Goal: Information Seeking & Learning: Learn about a topic

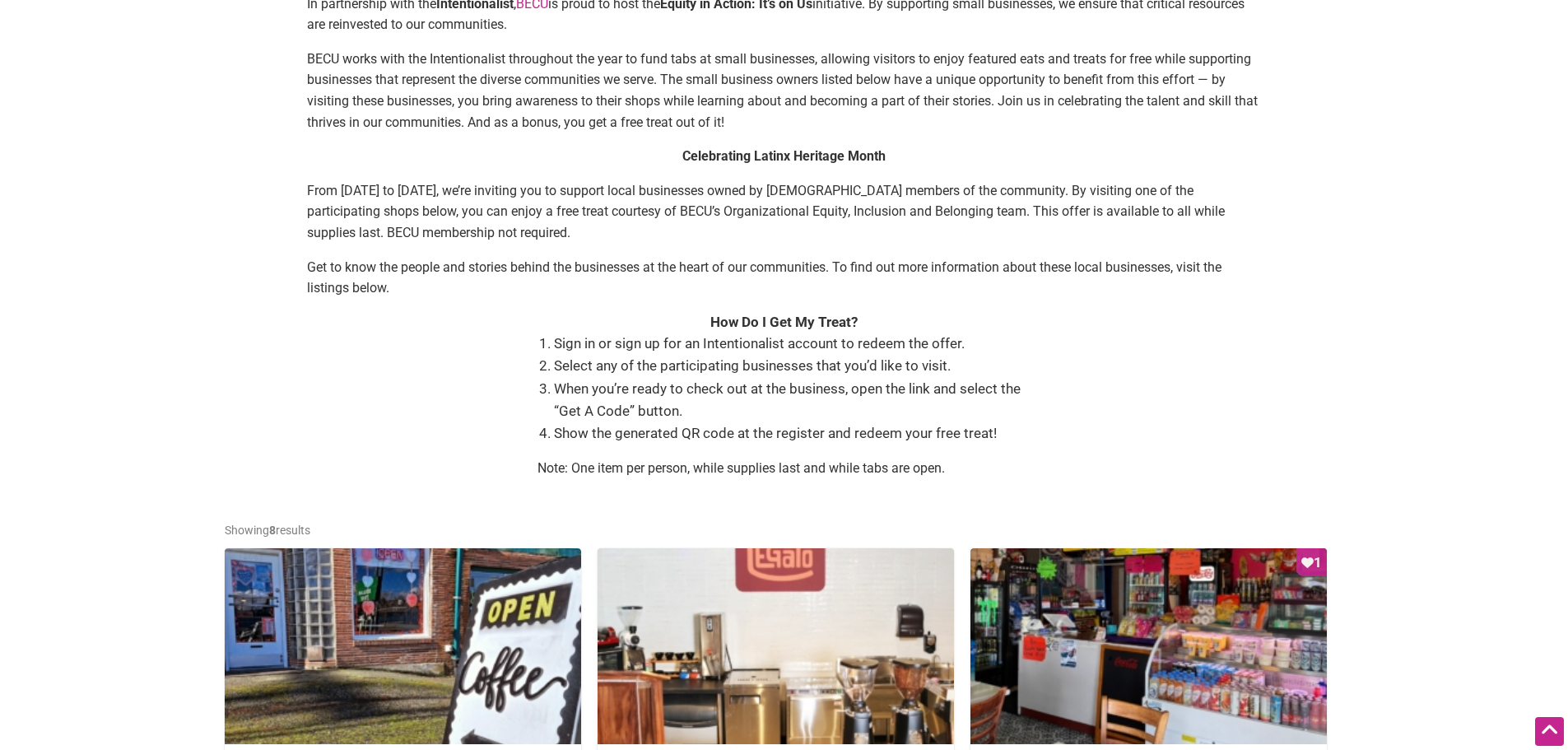
scroll to position [741, 0]
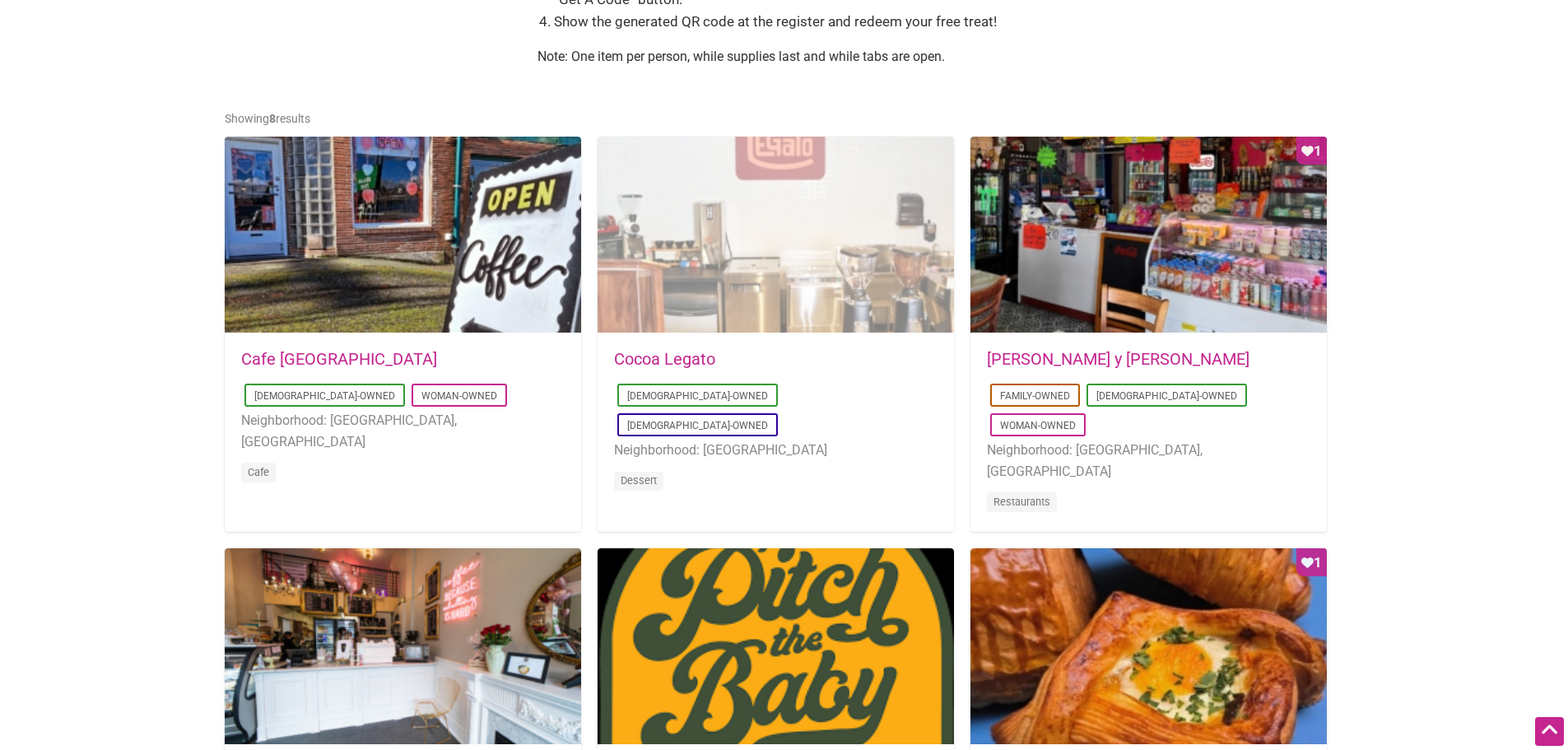
click at [774, 251] on div at bounding box center [776, 235] width 356 height 197
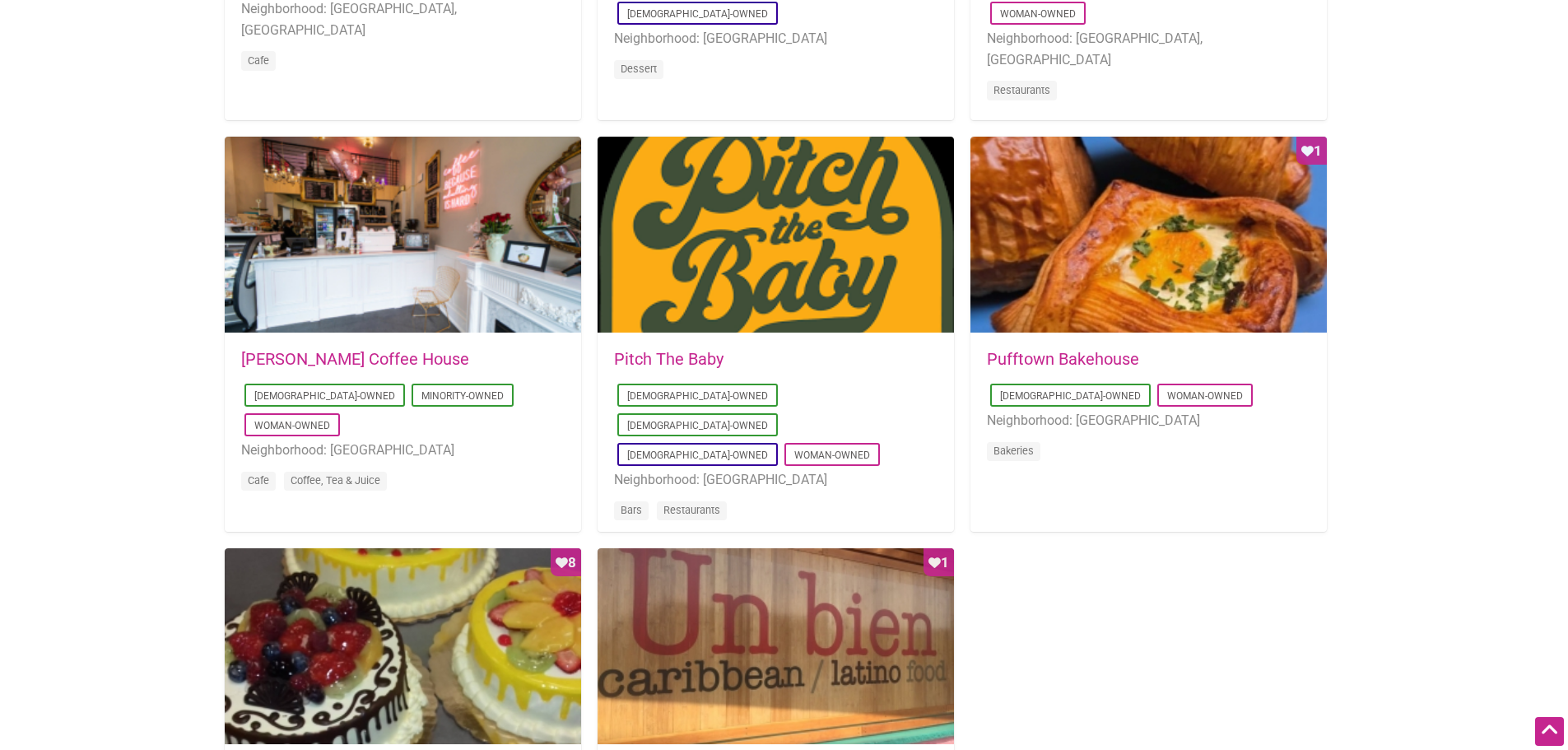
scroll to position [1400, 0]
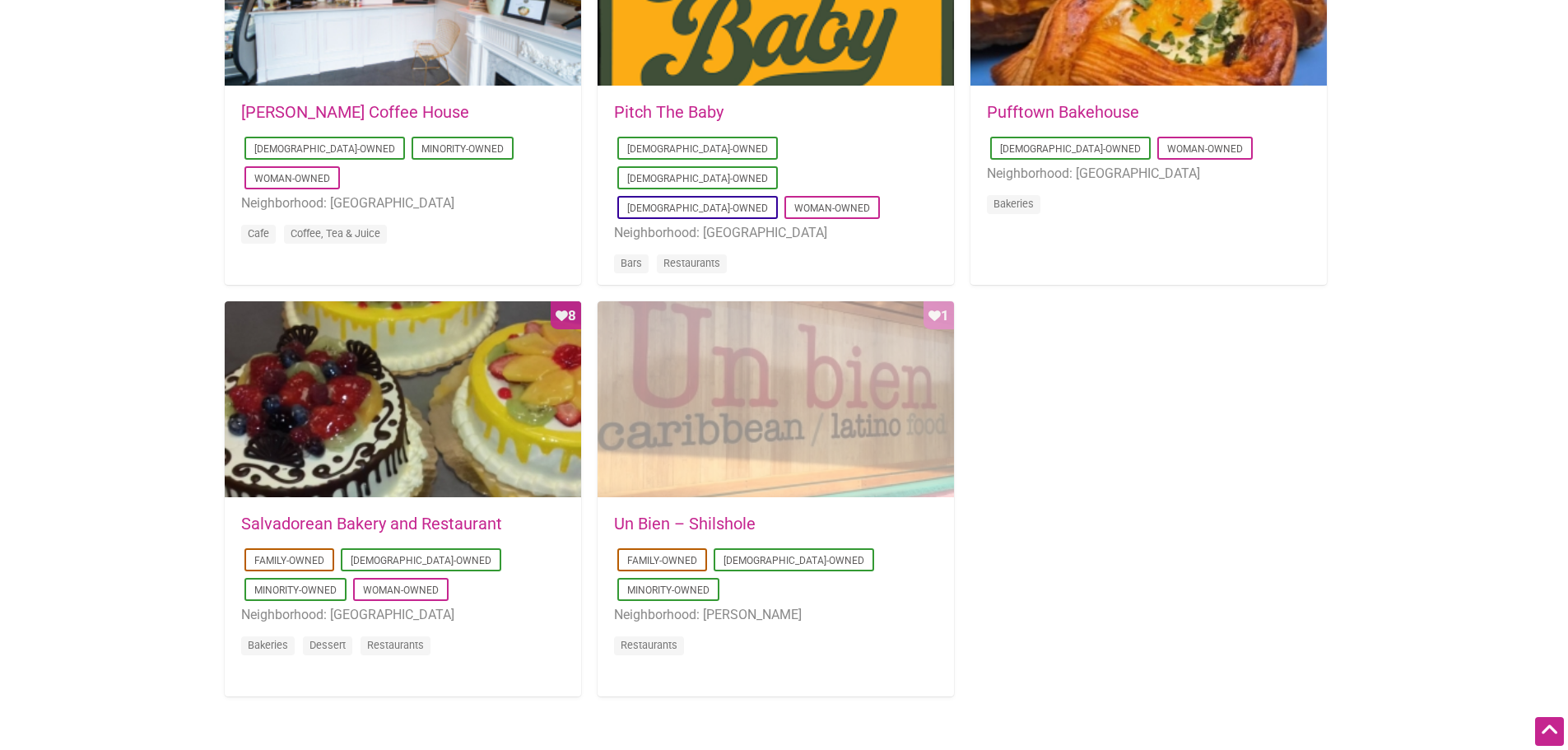
click at [744, 405] on div "Favorite Count 1" at bounding box center [776, 400] width 356 height 197
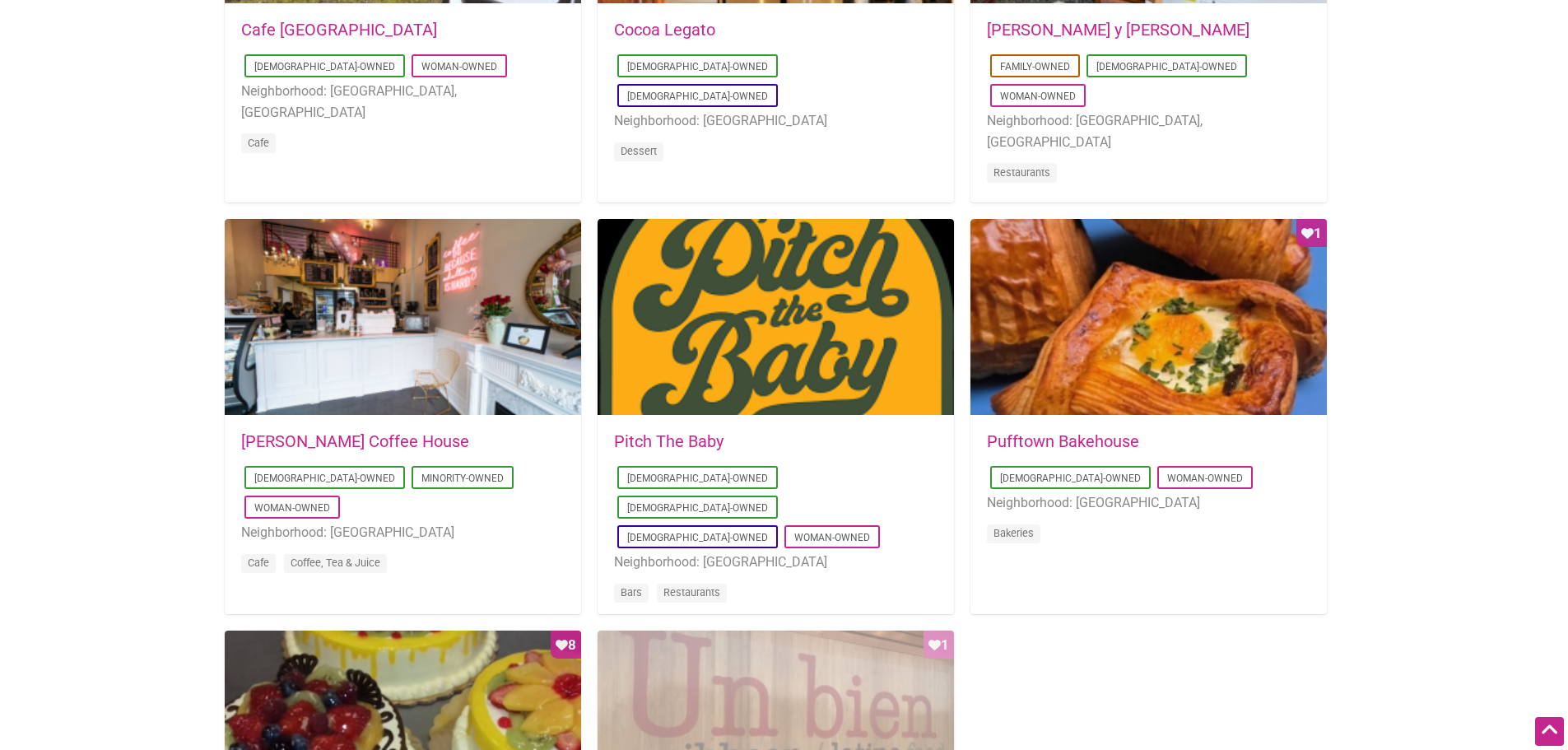
scroll to position [1235, 0]
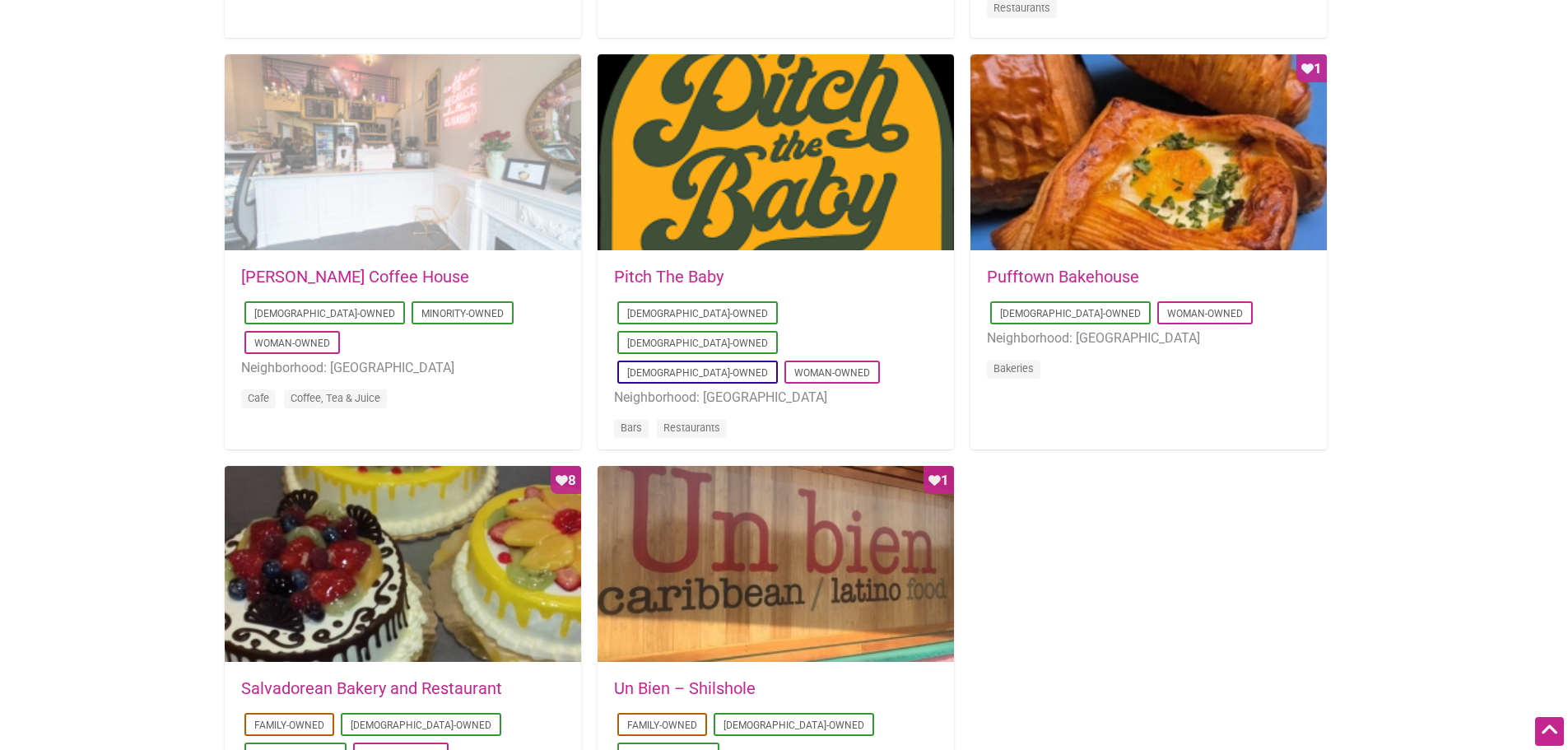
click at [408, 189] on div at bounding box center [403, 153] width 356 height 197
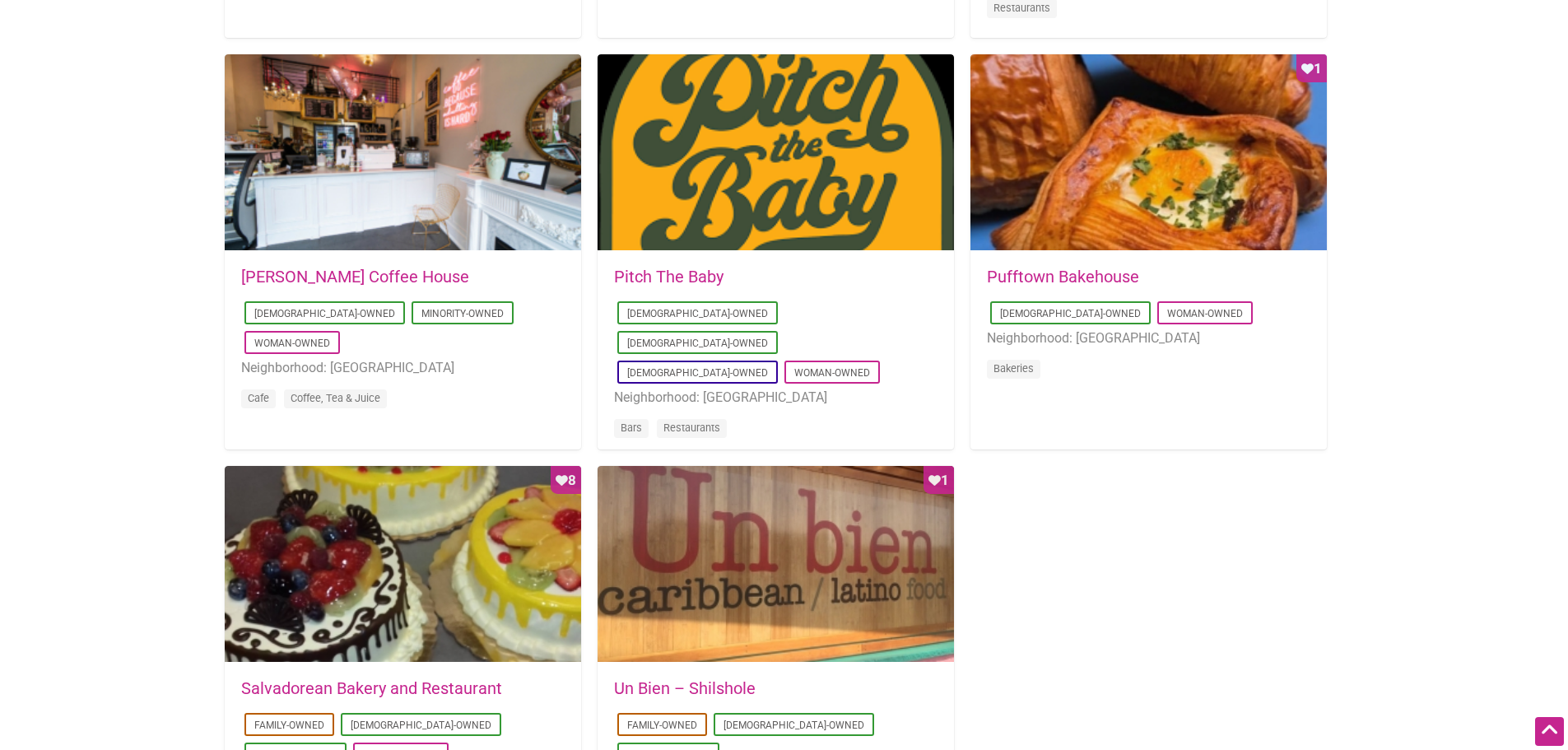
click at [1078, 276] on link "Pufftown Bakehouse" at bounding box center [1063, 276] width 152 height 20
click at [682, 275] on link "Pitch The Baby" at bounding box center [669, 276] width 110 height 20
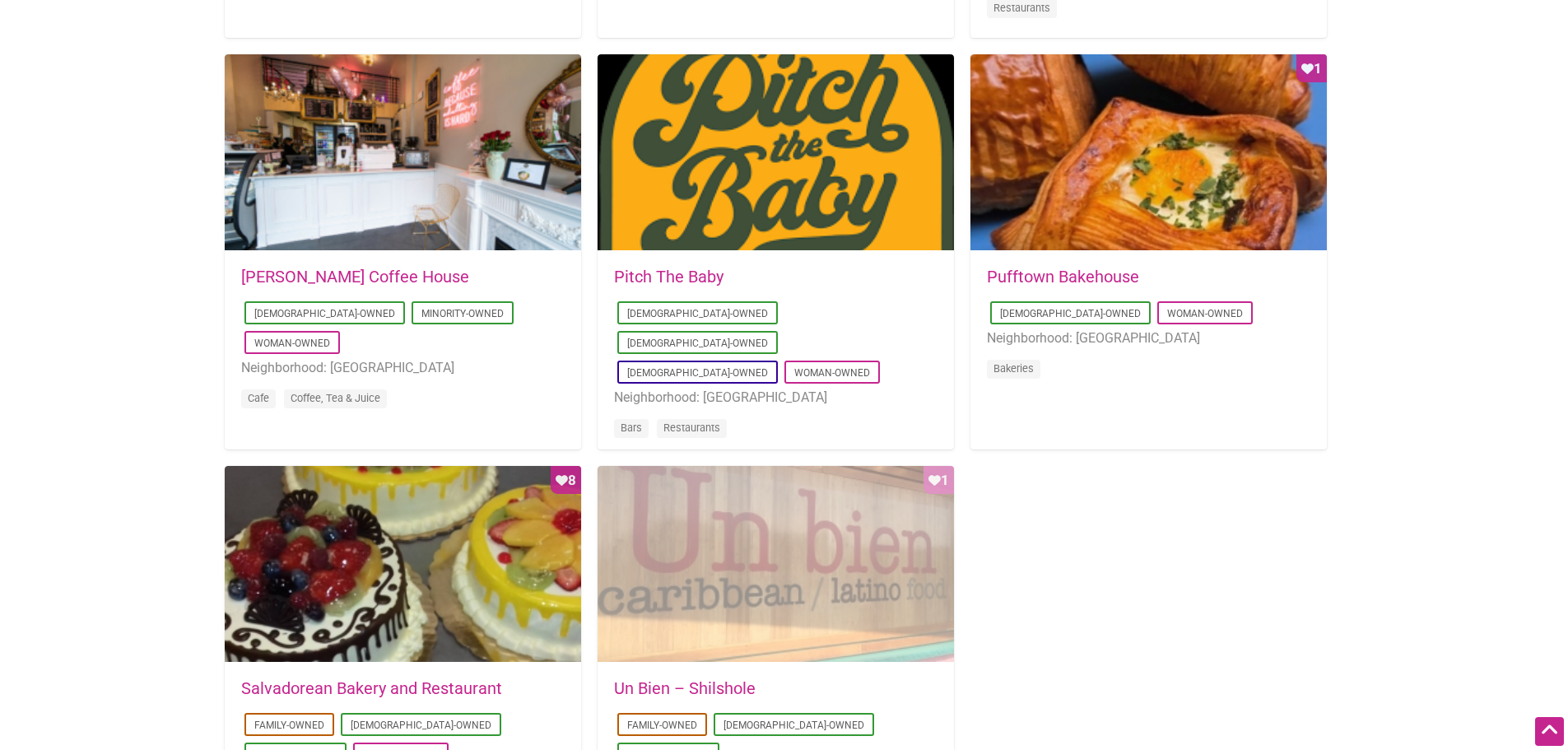
scroll to position [1482, 0]
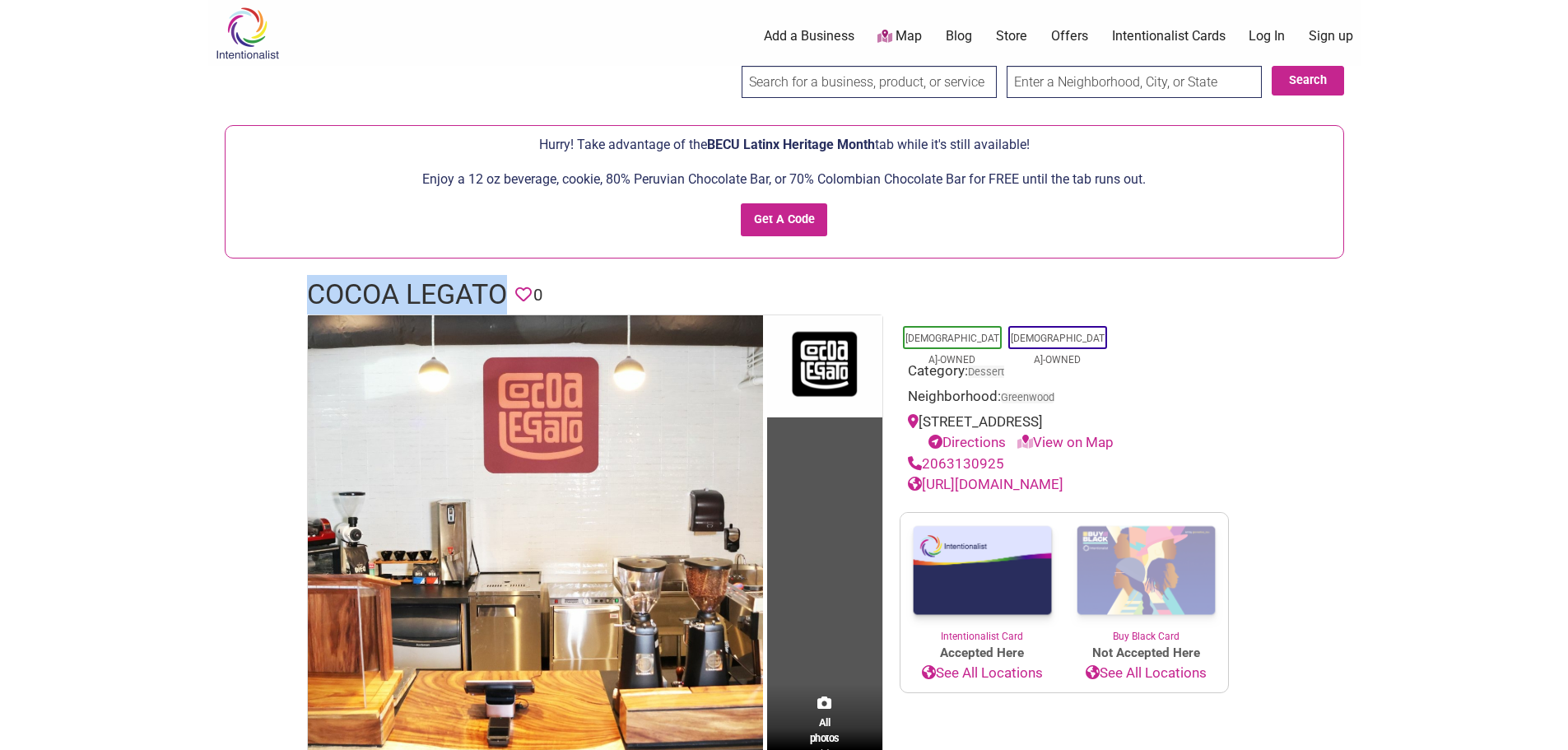
drag, startPoint x: 312, startPoint y: 293, endPoint x: 517, endPoint y: 287, distance: 205.1
click at [517, 287] on header "Cocoa Legato Favorite 0" at bounding box center [784, 295] width 955 height 40
copy h1 "Cocoa Legato"
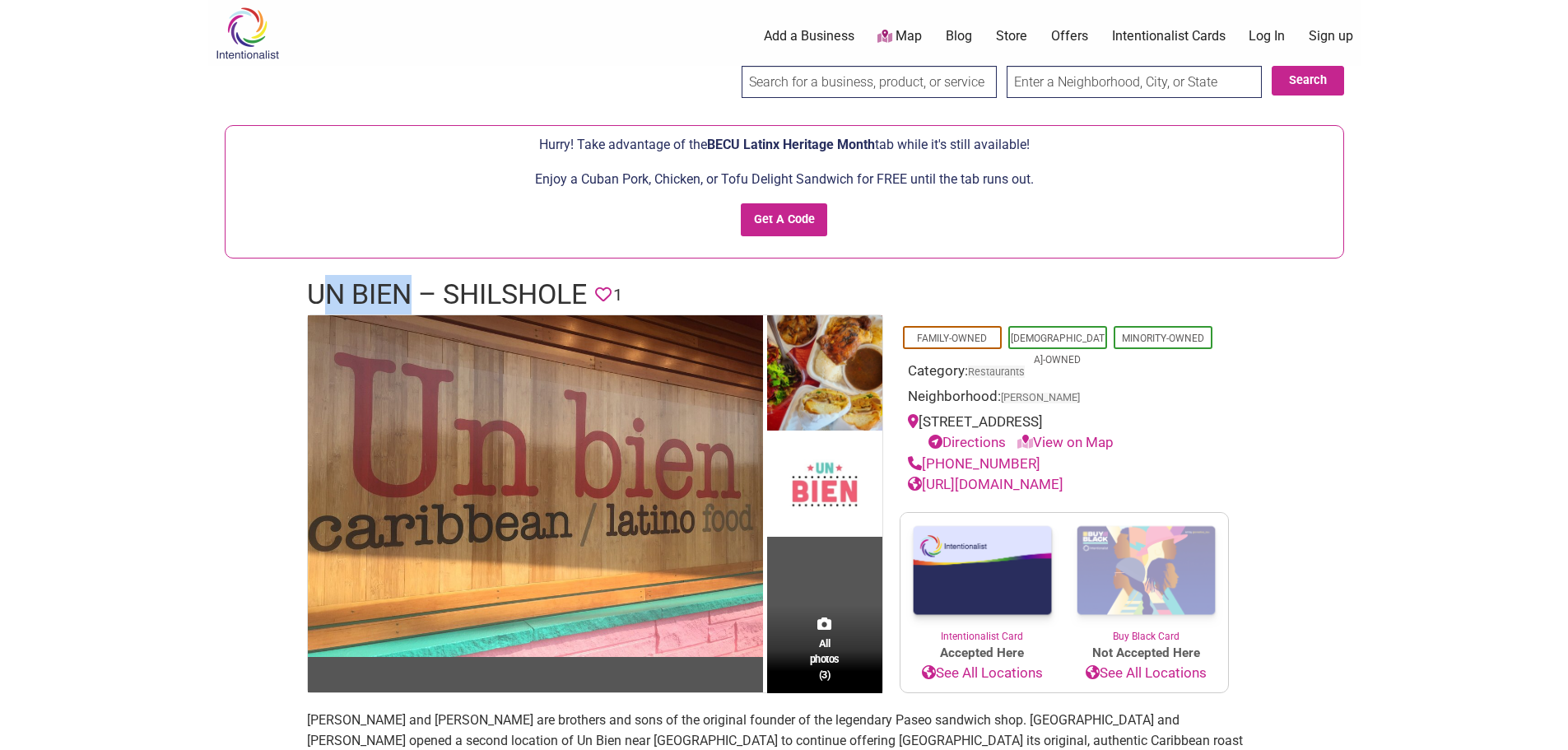
drag, startPoint x: 317, startPoint y: 292, endPoint x: 416, endPoint y: 289, distance: 99.0
click at [416, 289] on h1 "Un Bien – Shilshole" at bounding box center [447, 295] width 280 height 40
click at [330, 302] on h1 "Un Bien – Shilshole" at bounding box center [447, 295] width 280 height 40
drag, startPoint x: 310, startPoint y: 298, endPoint x: 410, endPoint y: 287, distance: 100.6
click at [410, 287] on h1 "Un Bien – Shilshole" at bounding box center [447, 295] width 280 height 40
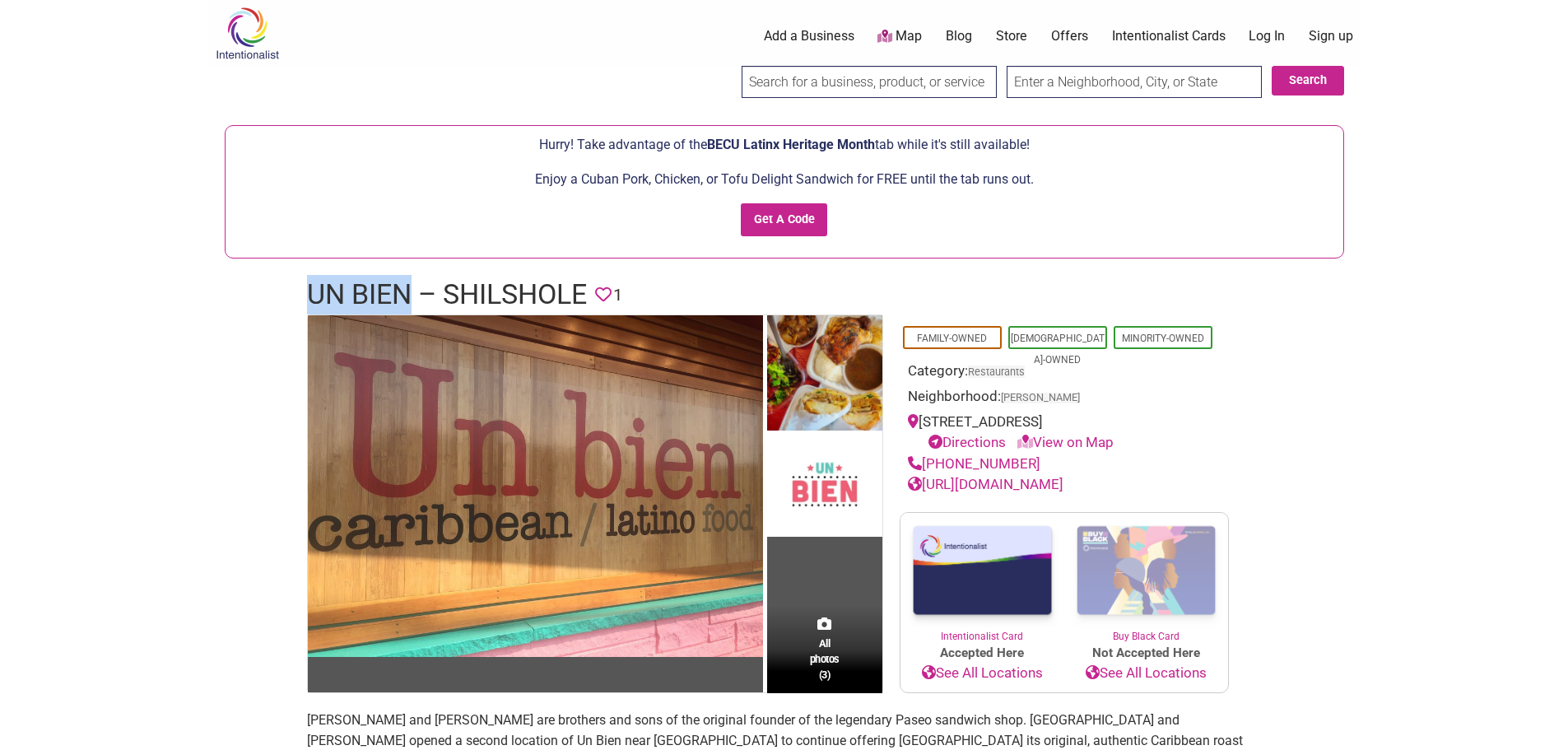
copy h1 "Un Bien"
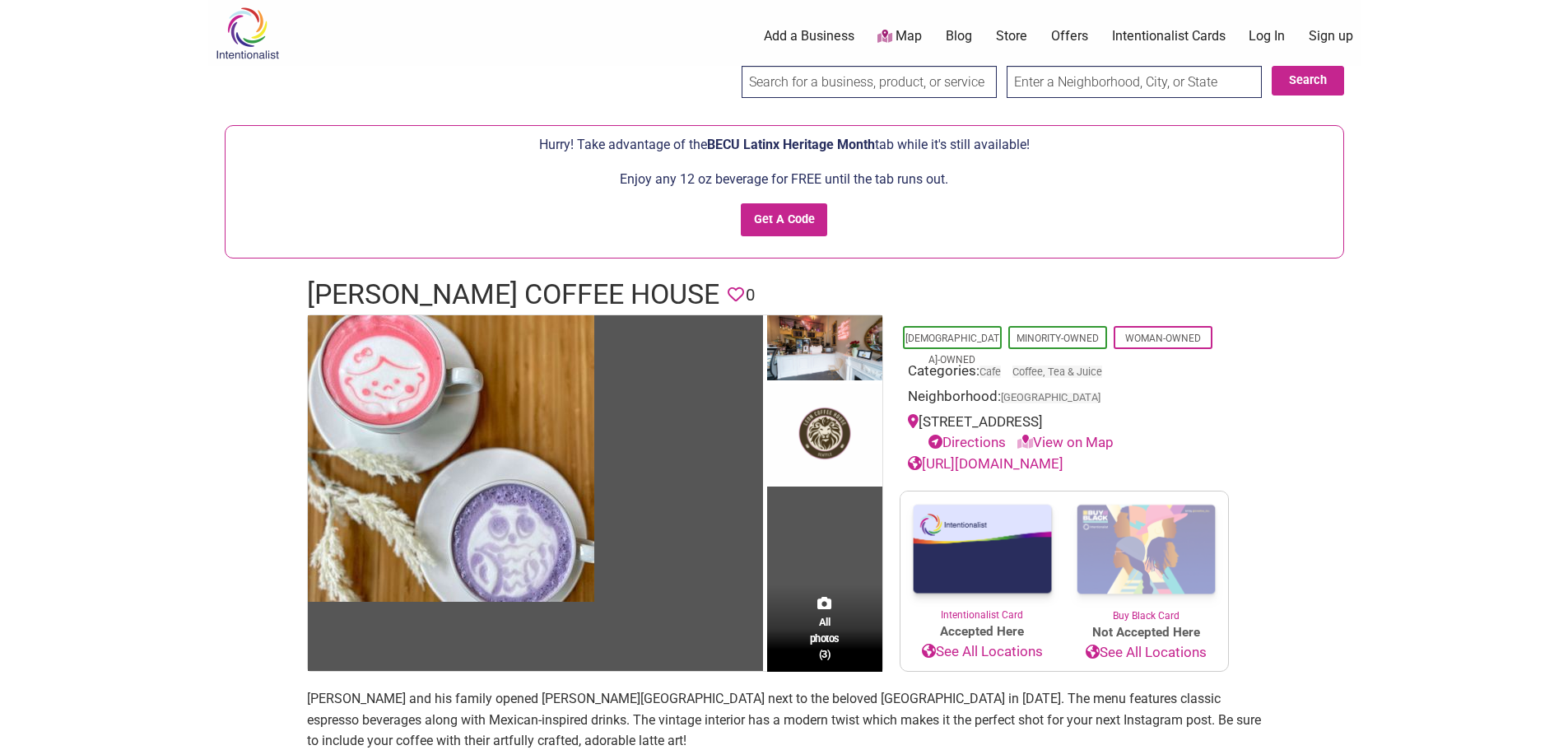
click at [465, 284] on h1 "Leon Coffee House" at bounding box center [513, 295] width 413 height 40
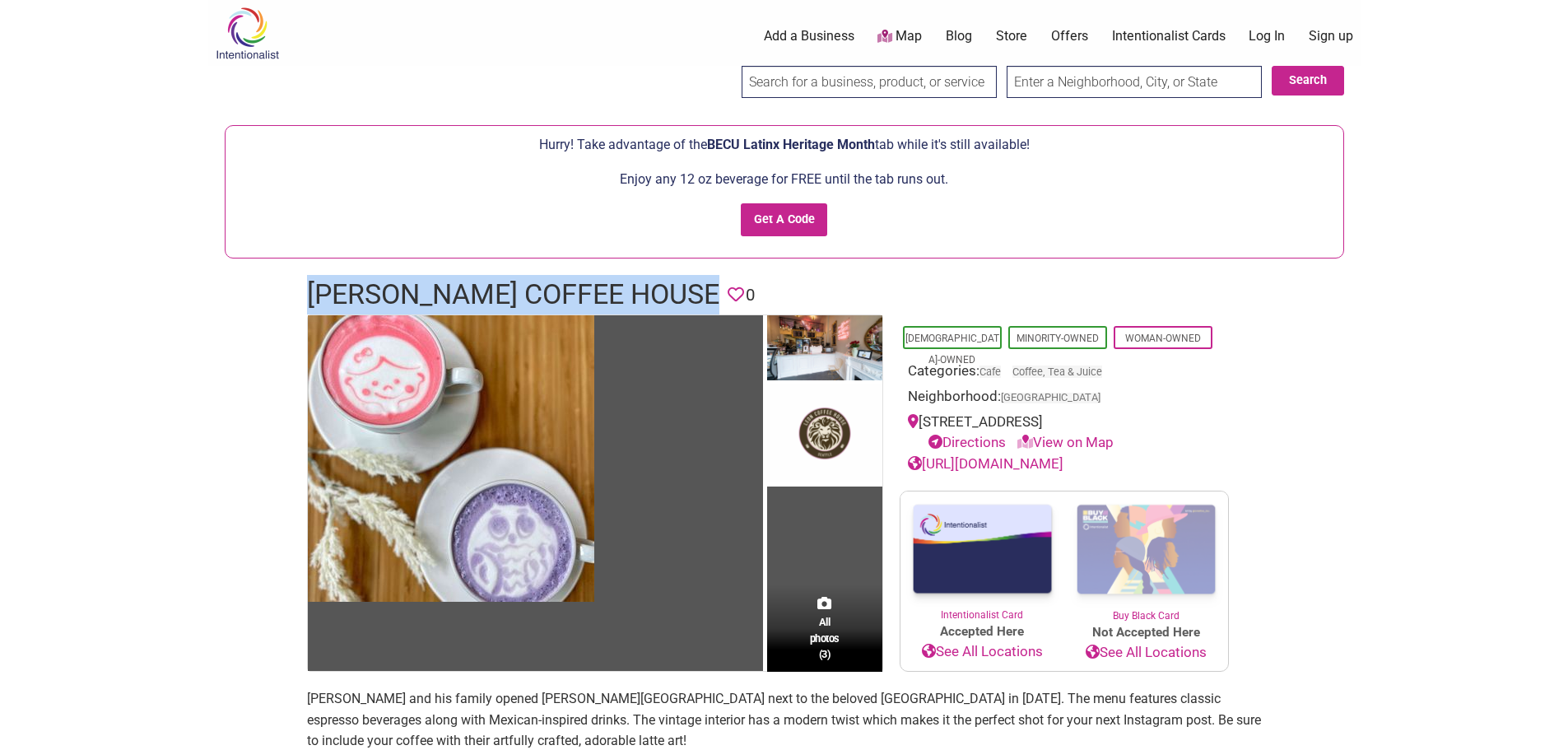
click at [465, 284] on h1 "Leon Coffee House" at bounding box center [513, 295] width 413 height 40
copy h1 "Leon Coffee House"
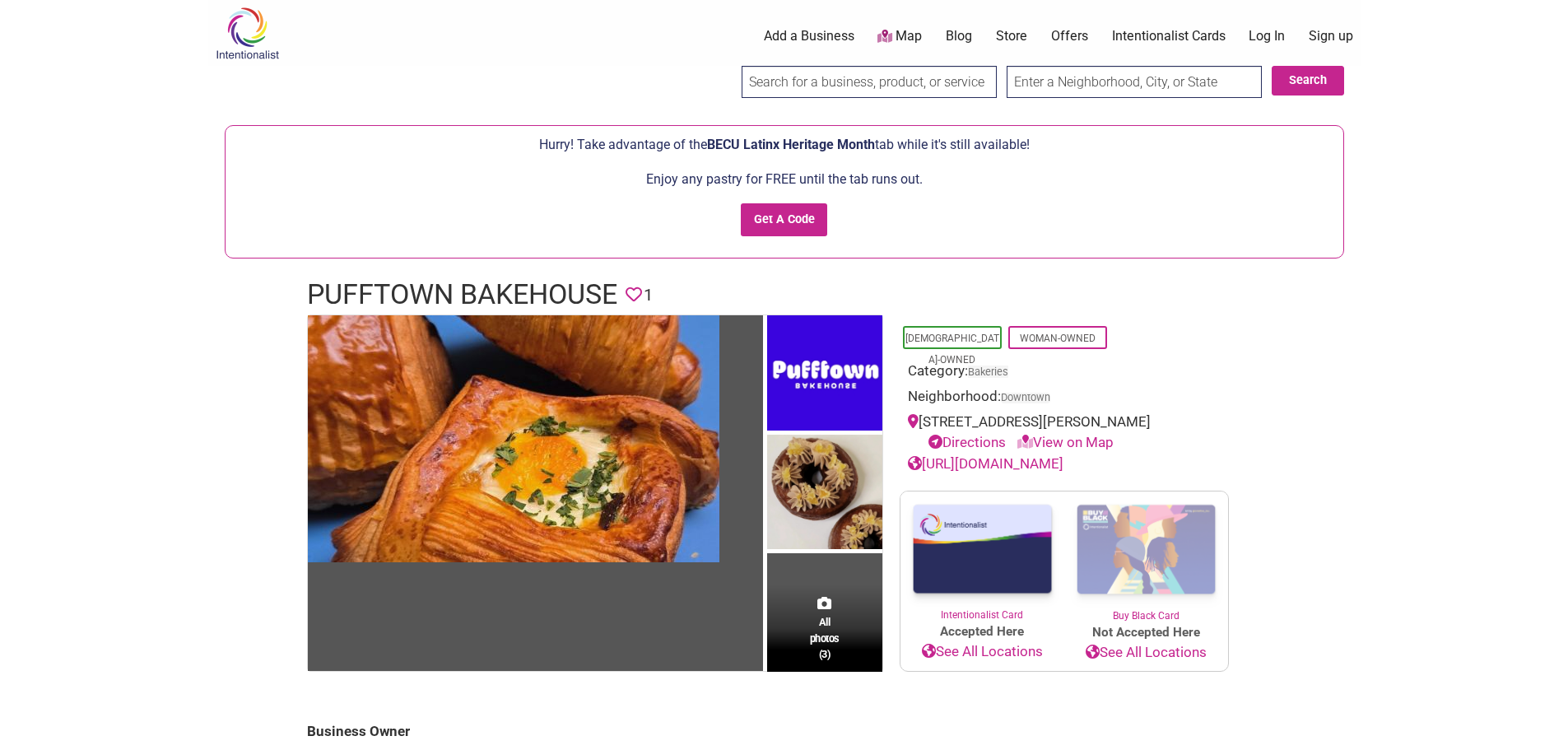
click at [552, 298] on h1 "Pufftown Bakehouse" at bounding box center [462, 295] width 310 height 40
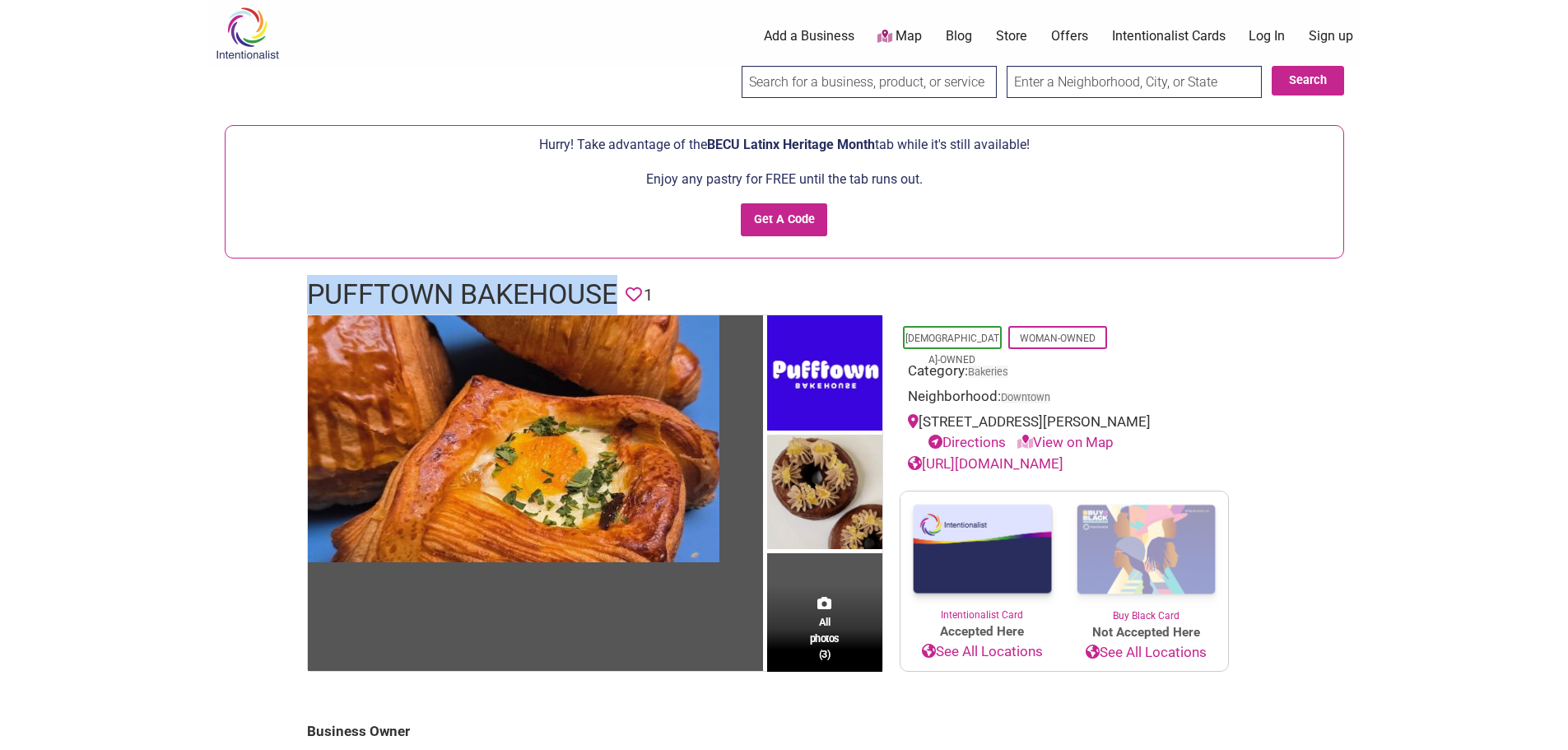
click at [552, 298] on h1 "Pufftown Bakehouse" at bounding box center [462, 295] width 310 height 40
copy h1 "Pufftown Bakehouse"
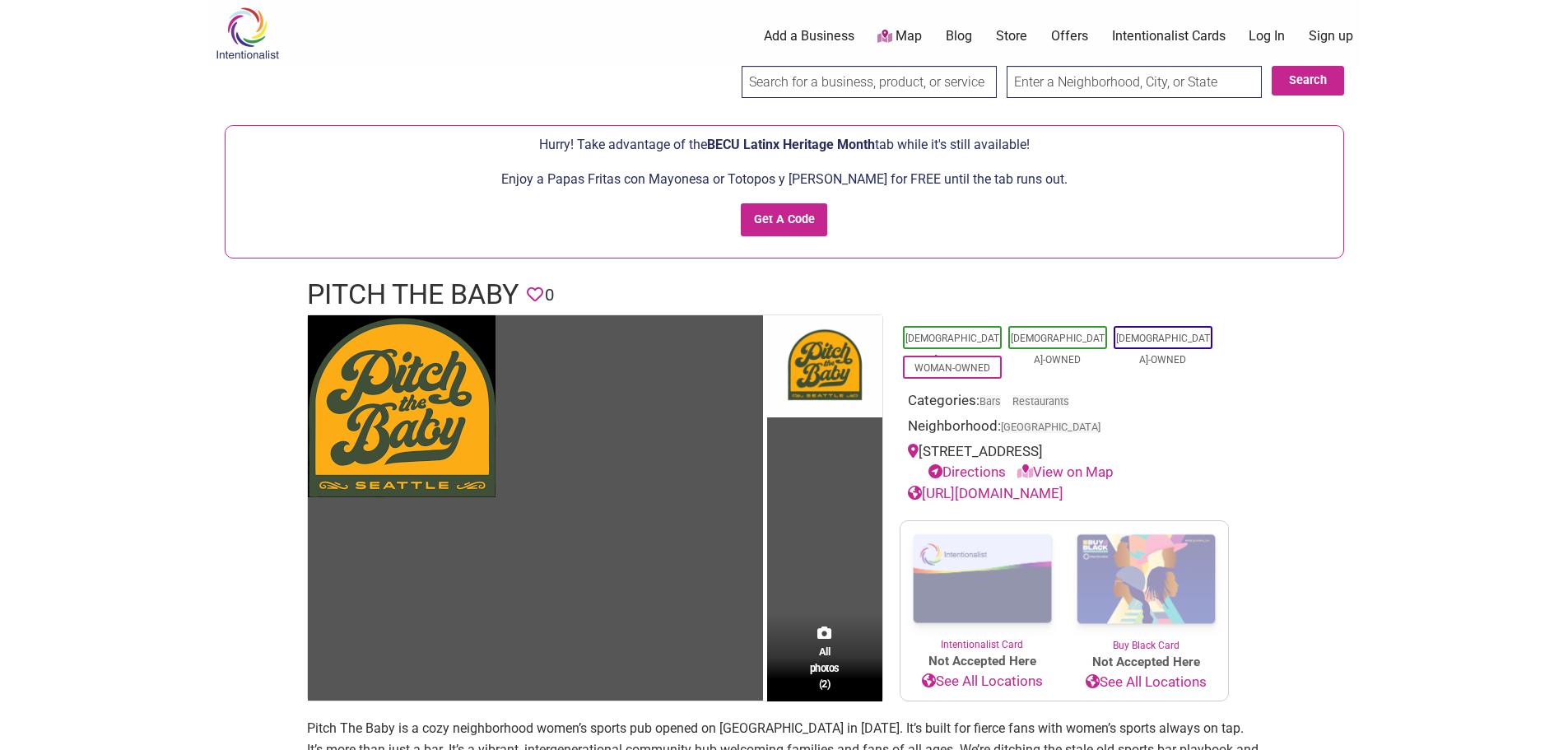
click at [440, 288] on h1 "Pitch The Baby" at bounding box center [413, 295] width 212 height 40
copy h1 "Pitch The Baby"
drag, startPoint x: 565, startPoint y: 181, endPoint x: 725, endPoint y: 180, distance: 160.0
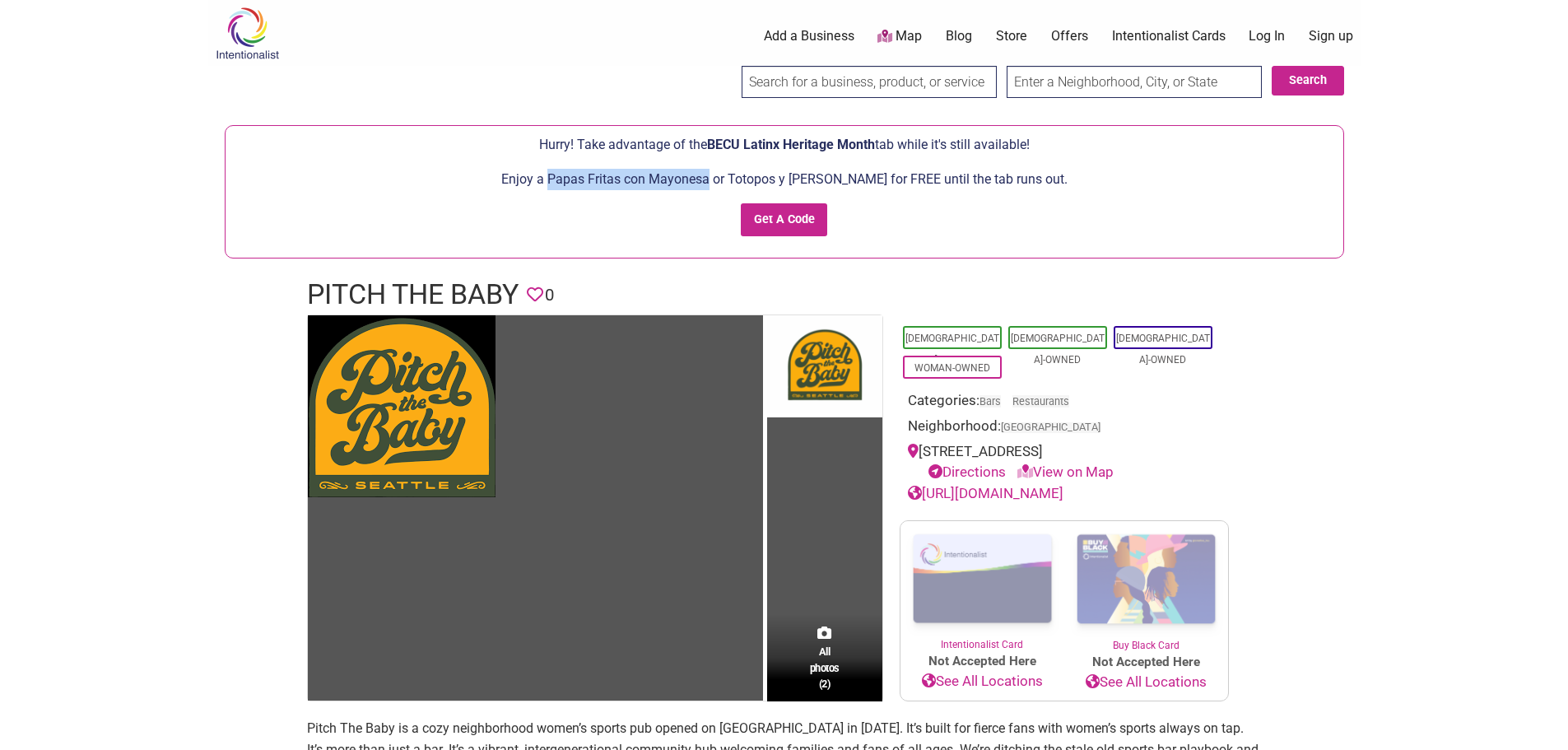
click at [725, 180] on p "Enjoy a Papas Fritas con Mayonesa or Totopos y [PERSON_NAME] for FREE until the…" at bounding box center [784, 179] width 1102 height 22
copy p "Papas Fritas con Mayonesa"
